Goal: Find specific page/section: Locate a particular part of the current website

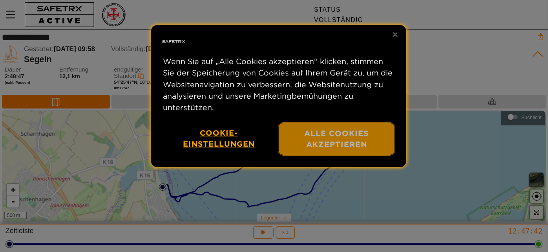
click at [340, 133] on font "Alle Cookies akzeptieren" at bounding box center [337, 138] width 64 height 20
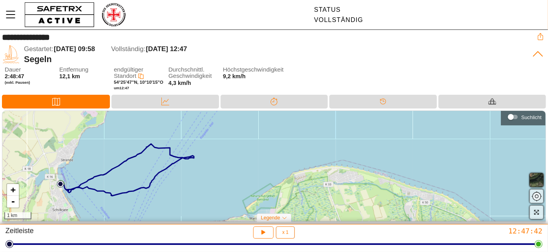
drag, startPoint x: 208, startPoint y: 169, endPoint x: 110, endPoint y: 170, distance: 97.8
click at [110, 170] on div "+ - 1 km" at bounding box center [273, 166] width 543 height 111
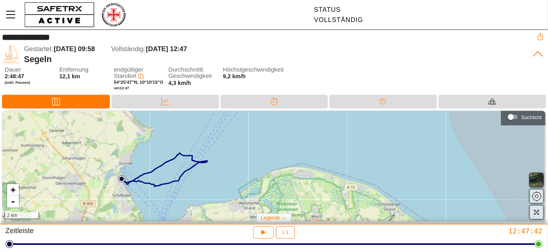
drag, startPoint x: 367, startPoint y: 172, endPoint x: 214, endPoint y: 173, distance: 152.4
click at [214, 173] on div "+ - 2 km" at bounding box center [273, 166] width 543 height 111
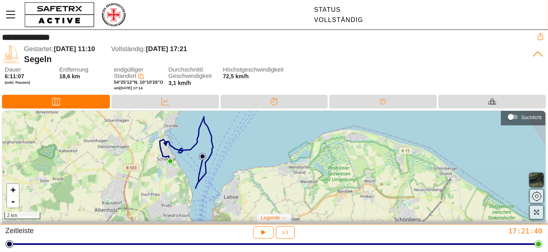
drag, startPoint x: 265, startPoint y: 167, endPoint x: 195, endPoint y: 168, distance: 70.7
click at [195, 168] on div "+ - 2 km" at bounding box center [273, 166] width 543 height 111
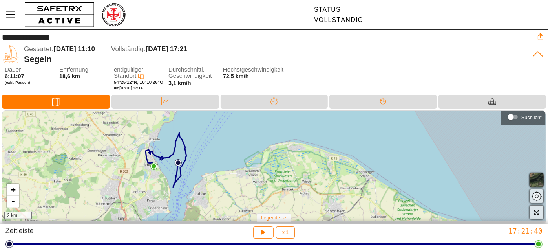
drag, startPoint x: 195, startPoint y: 166, endPoint x: 175, endPoint y: 170, distance: 21.0
click at [175, 166] on img at bounding box center [178, 162] width 7 height 7
